Goal: Task Accomplishment & Management: Manage account settings

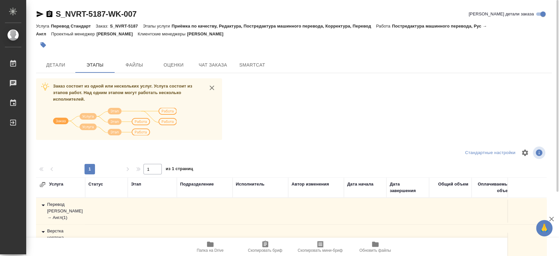
click at [95, 188] on div "Статус" at bounding box center [106, 187] width 36 height 13
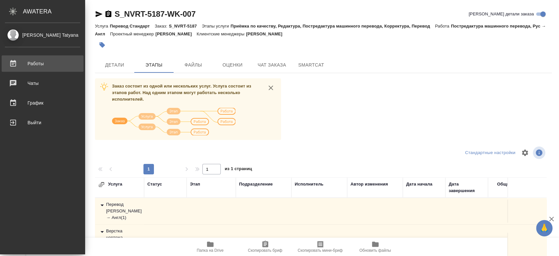
click at [31, 65] on div "Работы" at bounding box center [42, 64] width 75 height 10
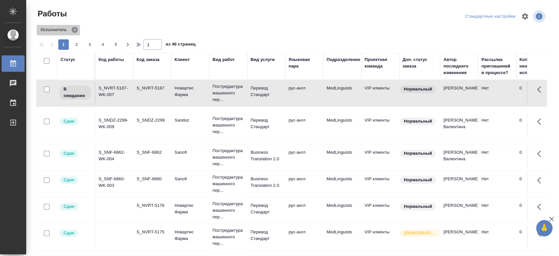
click at [75, 31] on icon at bounding box center [75, 30] width 6 height 6
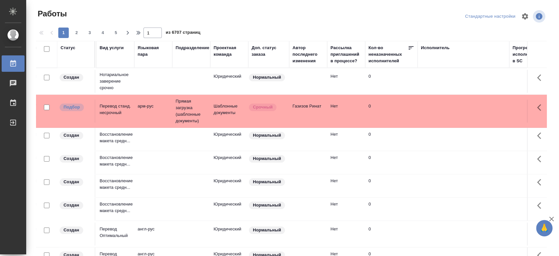
scroll to position [0, 152]
click at [433, 64] on div "Исполнитель" at bounding box center [462, 55] width 85 height 20
click at [440, 48] on div "Исполнитель" at bounding box center [434, 48] width 29 height 7
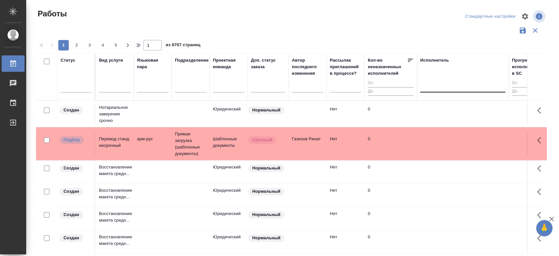
click at [431, 84] on div at bounding box center [462, 86] width 85 height 10
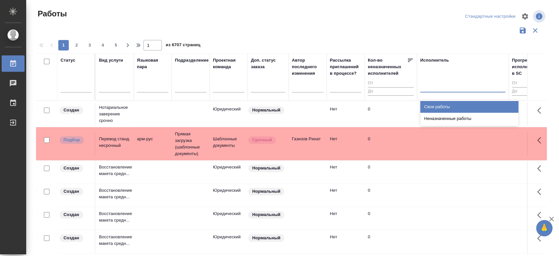
click at [431, 107] on div "Свои работы" at bounding box center [469, 107] width 98 height 12
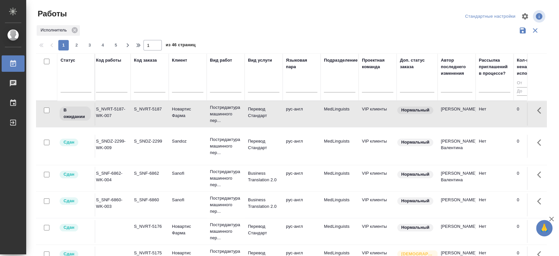
scroll to position [0, 0]
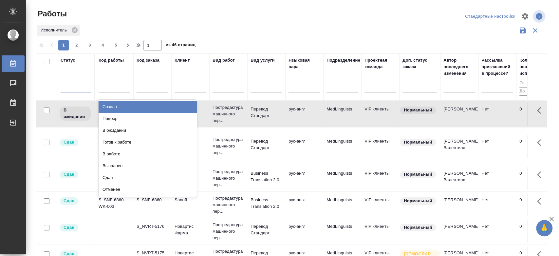
click at [62, 86] on div at bounding box center [76, 86] width 31 height 10
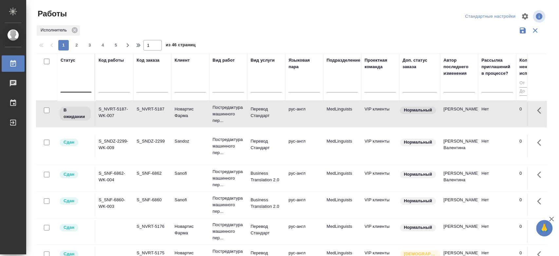
click at [83, 85] on div at bounding box center [76, 86] width 31 height 10
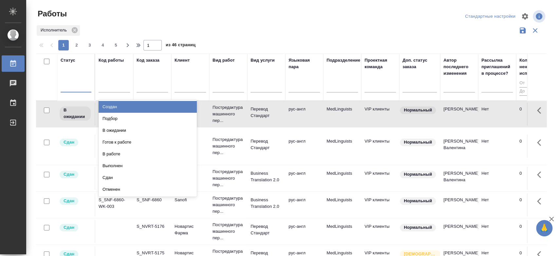
click at [83, 85] on div at bounding box center [76, 86] width 31 height 10
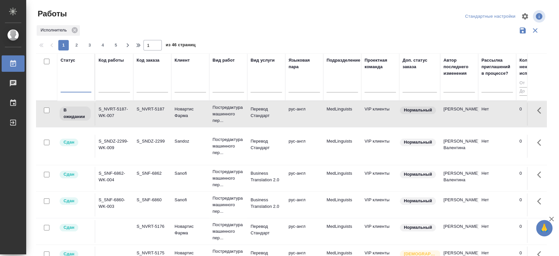
click at [136, 83] on th "Код заказа" at bounding box center [152, 76] width 38 height 47
click at [123, 86] on input "text" at bounding box center [114, 88] width 31 height 8
click at [121, 95] on div at bounding box center [114, 89] width 31 height 16
click at [123, 89] on input "text" at bounding box center [114, 88] width 31 height 8
click at [127, 63] on div "Код работы" at bounding box center [114, 60] width 31 height 7
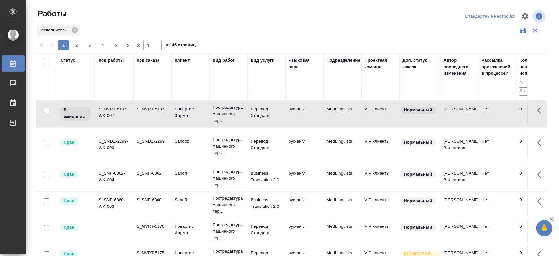
click at [173, 62] on th "Клиент" at bounding box center [190, 76] width 38 height 47
click at [148, 73] on div "Код заказа" at bounding box center [152, 77] width 31 height 40
click at [148, 92] on div at bounding box center [152, 89] width 31 height 16
click at [149, 90] on input "text" at bounding box center [152, 88] width 31 height 8
click at [181, 89] on input "text" at bounding box center [190, 88] width 31 height 8
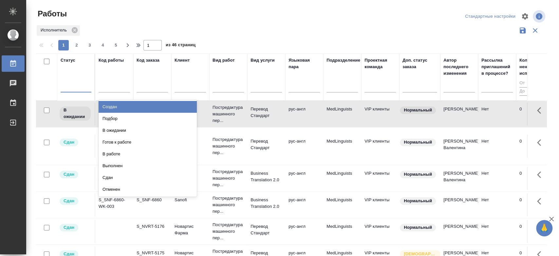
click at [68, 84] on div at bounding box center [76, 86] width 31 height 10
